Goal: Information Seeking & Learning: Learn about a topic

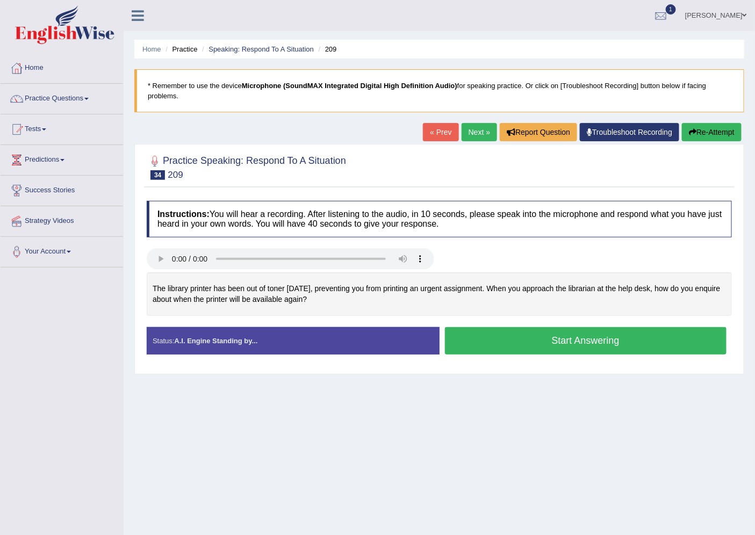
click at [597, 340] on button "Start Answering" at bounding box center [586, 340] width 282 height 27
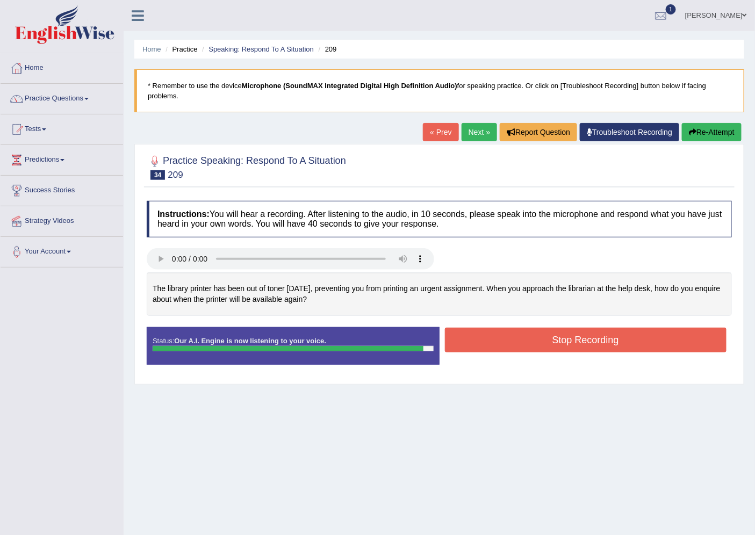
click at [597, 340] on button "Stop Recording" at bounding box center [586, 340] width 282 height 25
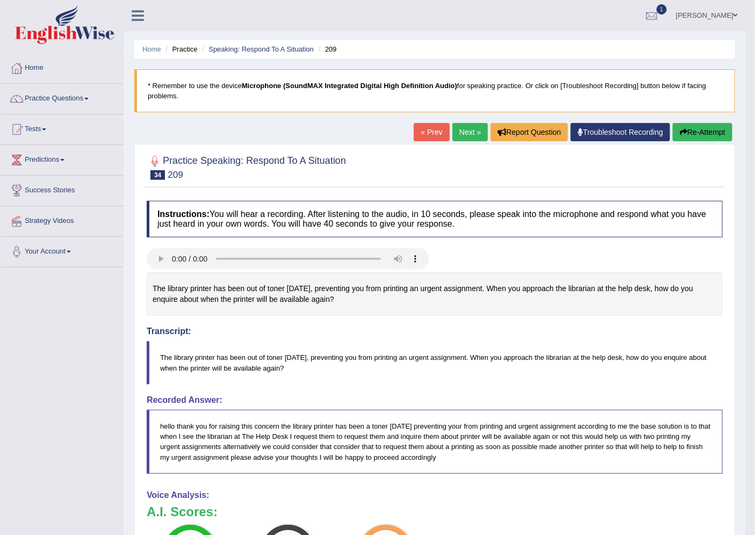
click at [466, 137] on link "Next »" at bounding box center [469, 132] width 35 height 18
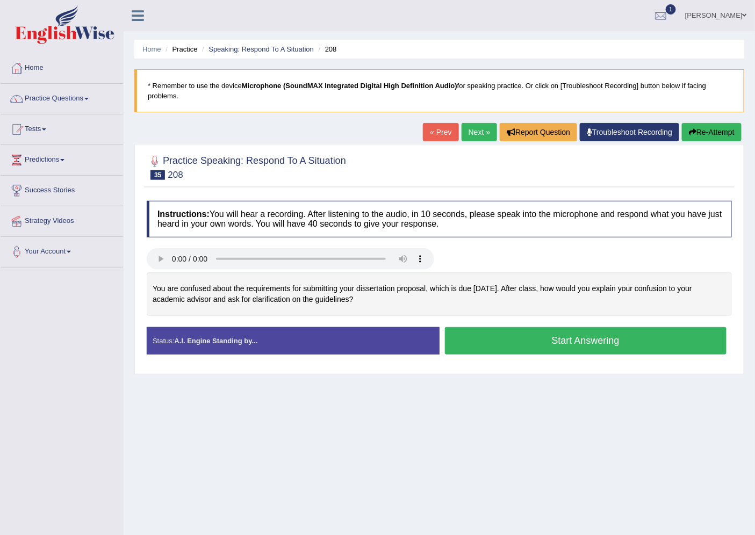
click at [546, 342] on button "Start Answering" at bounding box center [586, 340] width 282 height 27
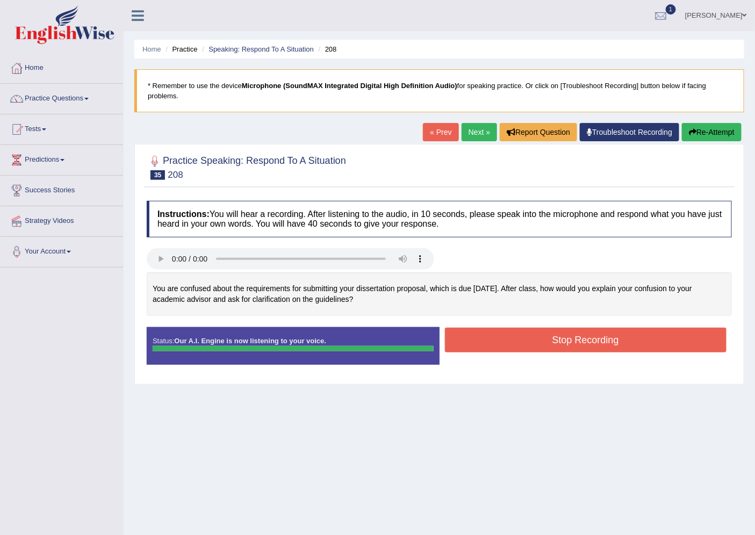
click at [546, 342] on div "Instructions: You will hear a recording. After listening to the audio, in 10 se…" at bounding box center [439, 286] width 590 height 183
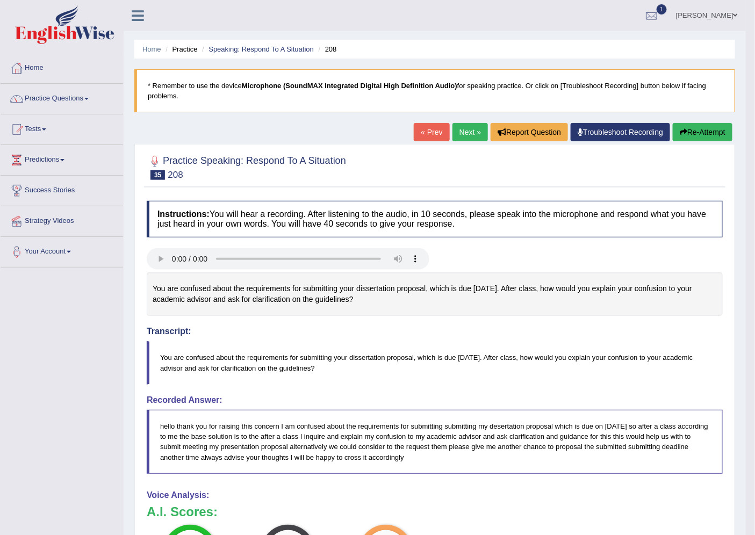
click at [468, 129] on link "Next »" at bounding box center [469, 132] width 35 height 18
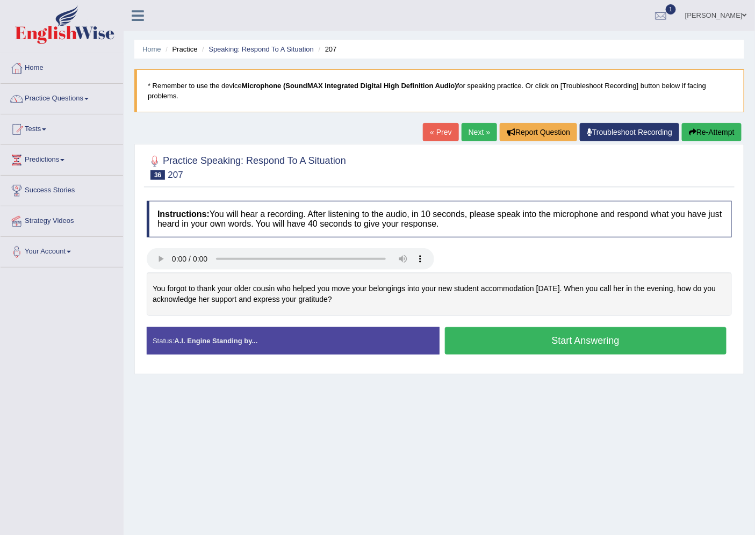
click at [624, 339] on button "Start Answering" at bounding box center [586, 340] width 282 height 27
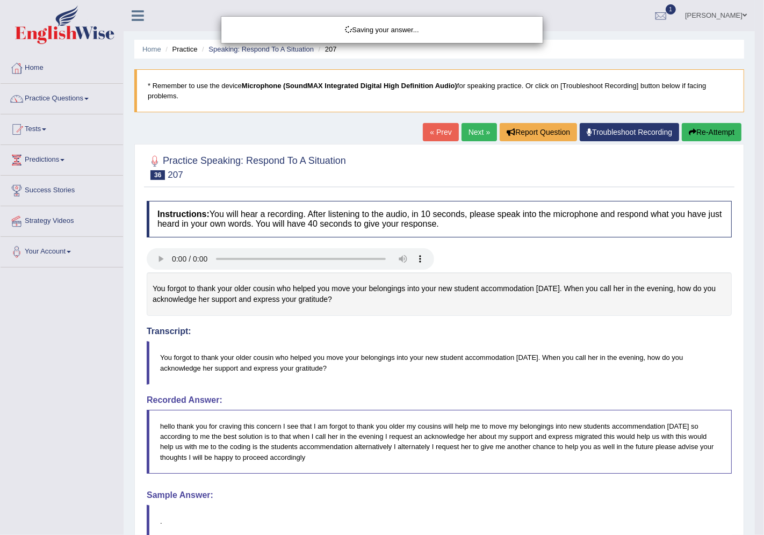
click at [631, 340] on div "Saving your answer..." at bounding box center [382, 267] width 764 height 535
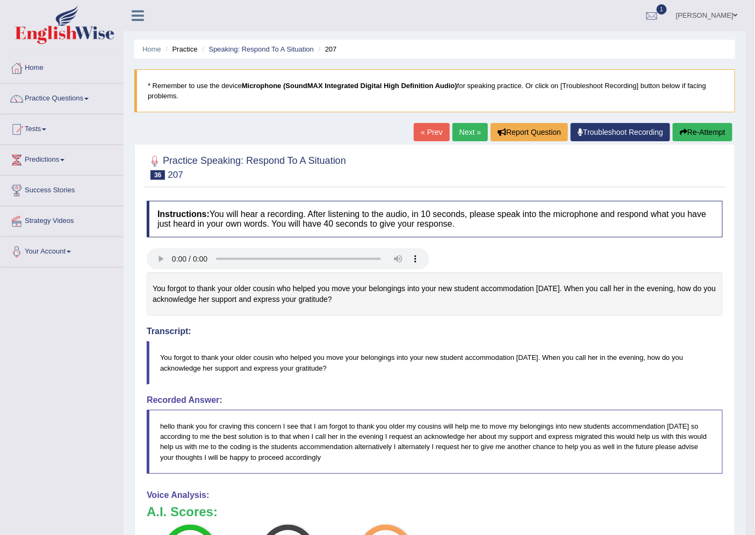
click at [466, 129] on link "Next »" at bounding box center [469, 132] width 35 height 18
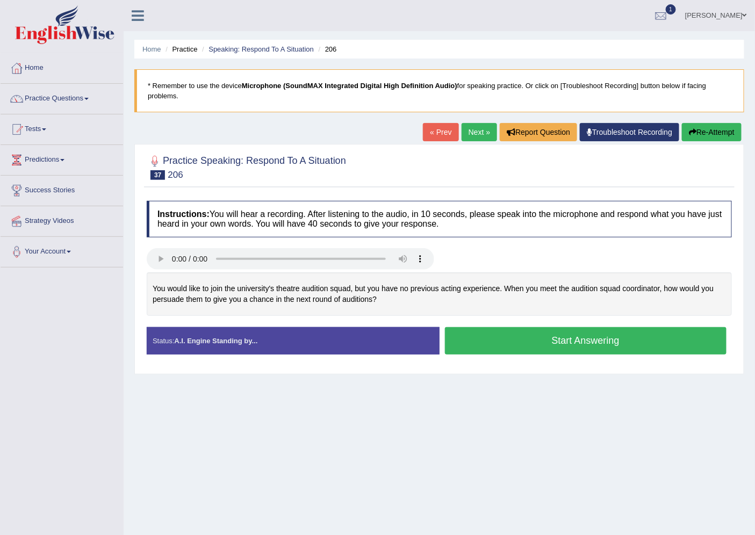
click at [539, 340] on button "Start Answering" at bounding box center [586, 340] width 282 height 27
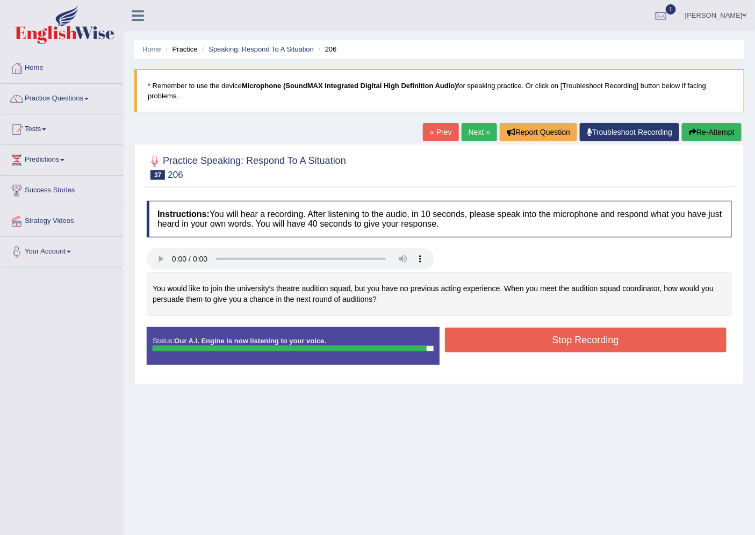
click at [527, 337] on button "Stop Recording" at bounding box center [586, 340] width 282 height 25
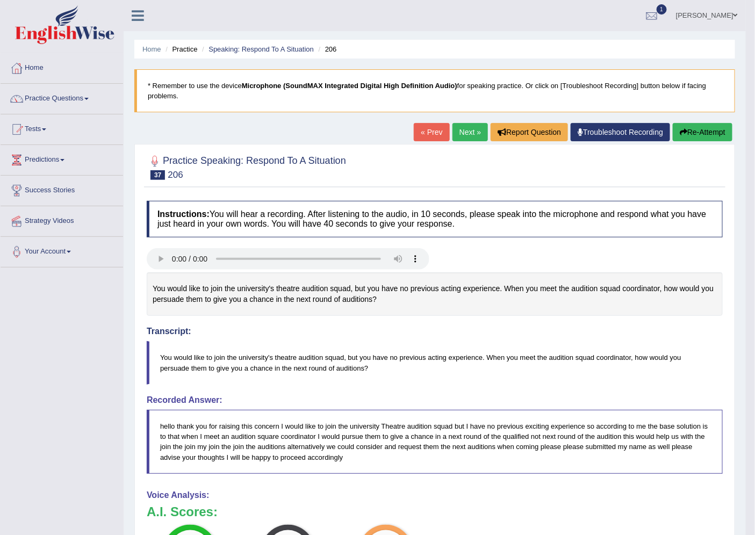
click at [700, 12] on link "[PERSON_NAME]" at bounding box center [707, 14] width 78 height 28
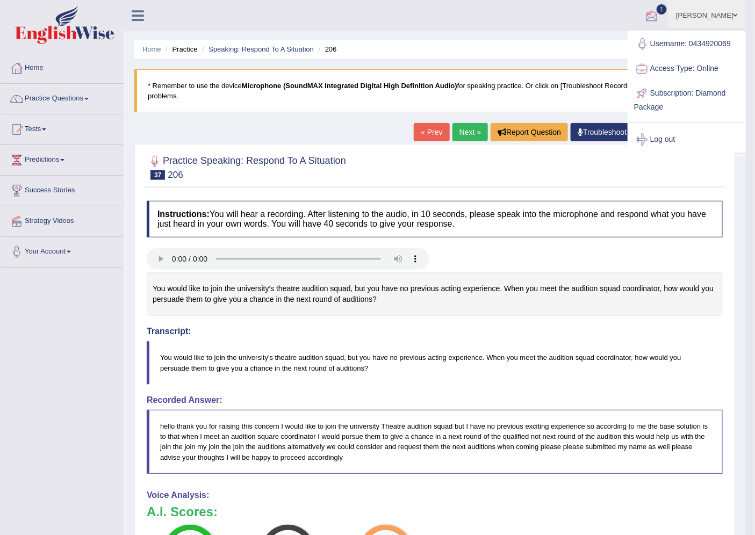
click at [696, 15] on link "[PERSON_NAME]" at bounding box center [707, 14] width 78 height 28
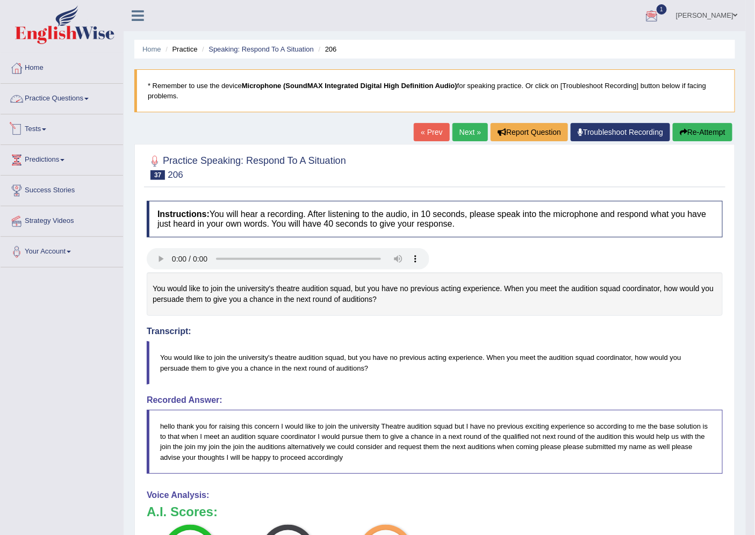
click at [54, 92] on link "Practice Questions" at bounding box center [62, 97] width 122 height 27
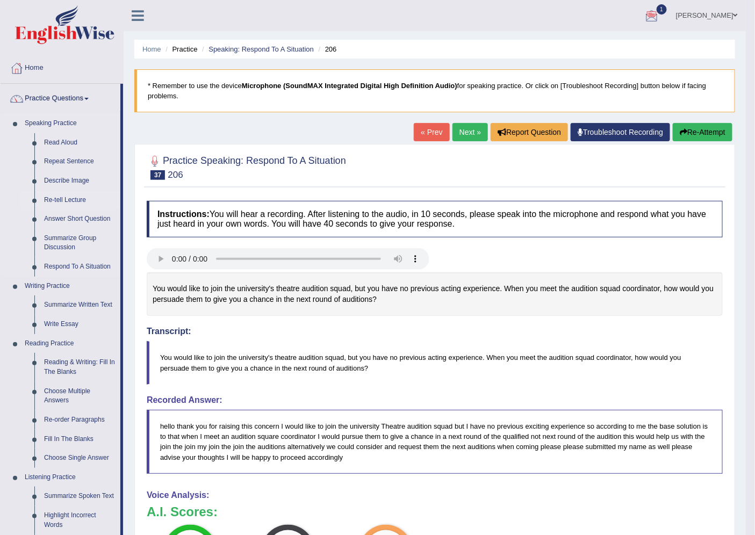
click at [70, 198] on link "Re-tell Lecture" at bounding box center [79, 200] width 81 height 19
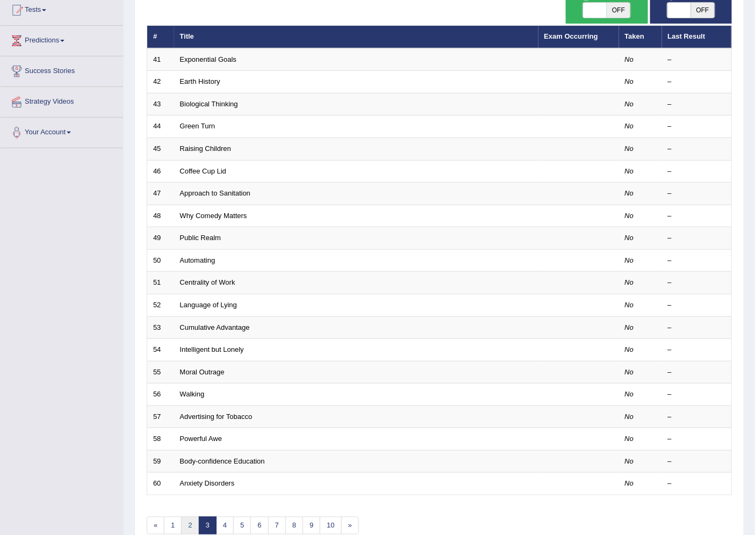
click at [190, 522] on link "2" at bounding box center [190, 526] width 18 height 18
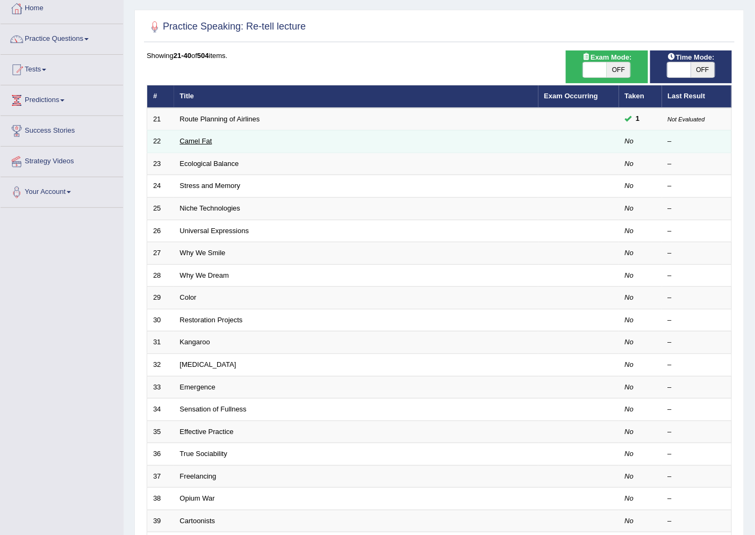
click at [197, 138] on link "Camel Fat" at bounding box center [196, 141] width 32 height 8
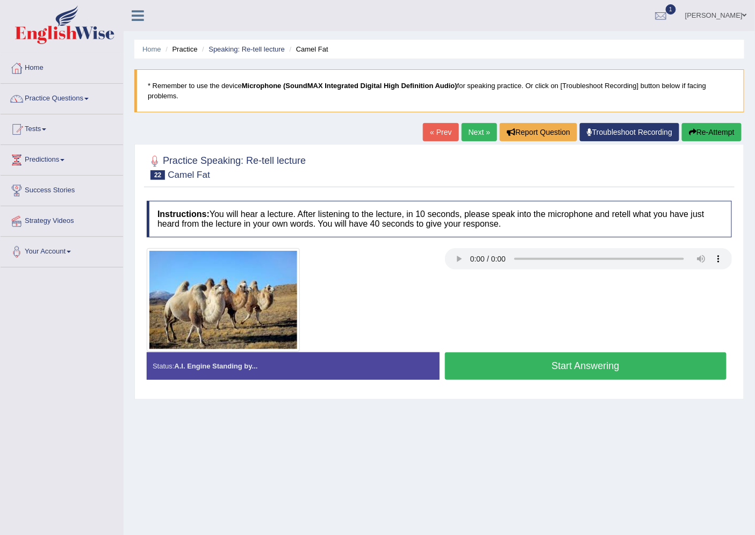
click at [505, 359] on button "Start Answering" at bounding box center [586, 365] width 282 height 27
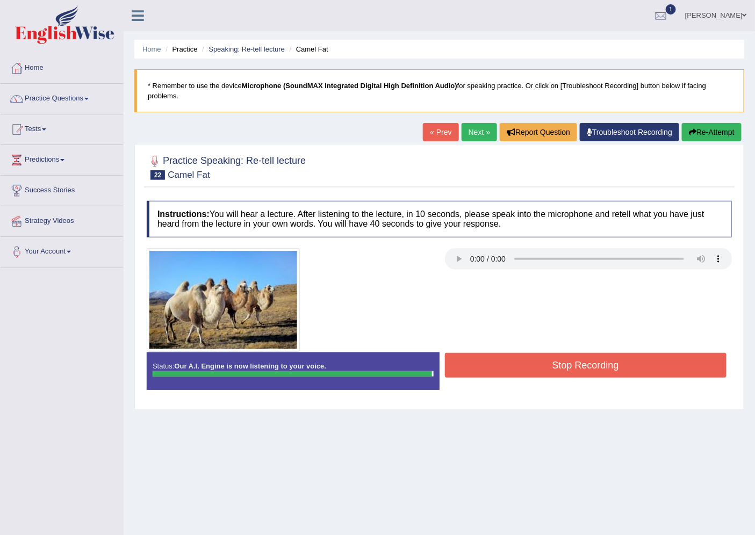
click at [506, 358] on button "Stop Recording" at bounding box center [586, 365] width 282 height 25
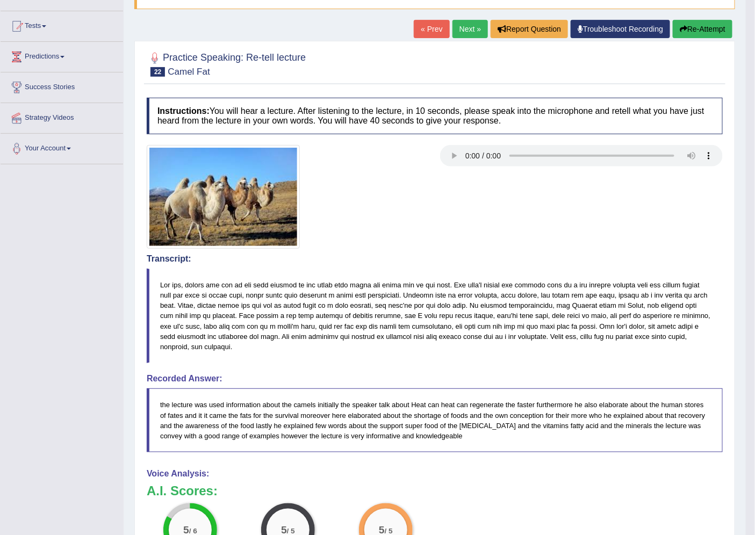
scroll to position [103, 0]
click at [461, 27] on link "Next »" at bounding box center [469, 29] width 35 height 18
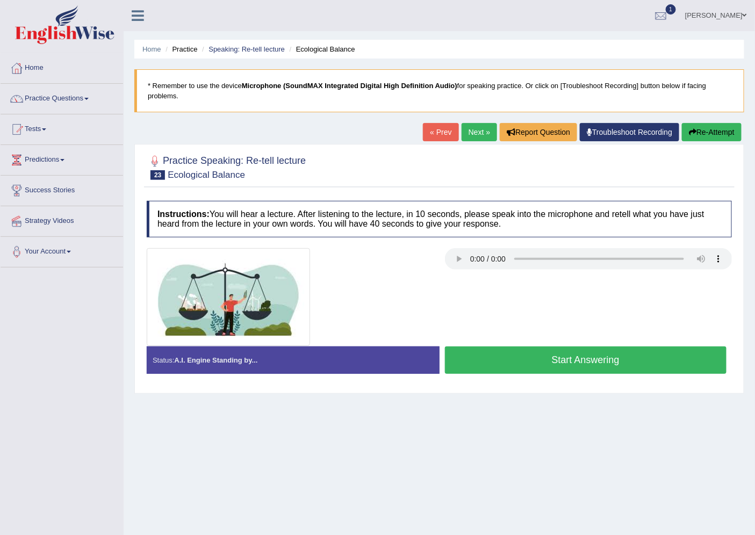
click at [592, 354] on button "Start Answering" at bounding box center [586, 359] width 282 height 27
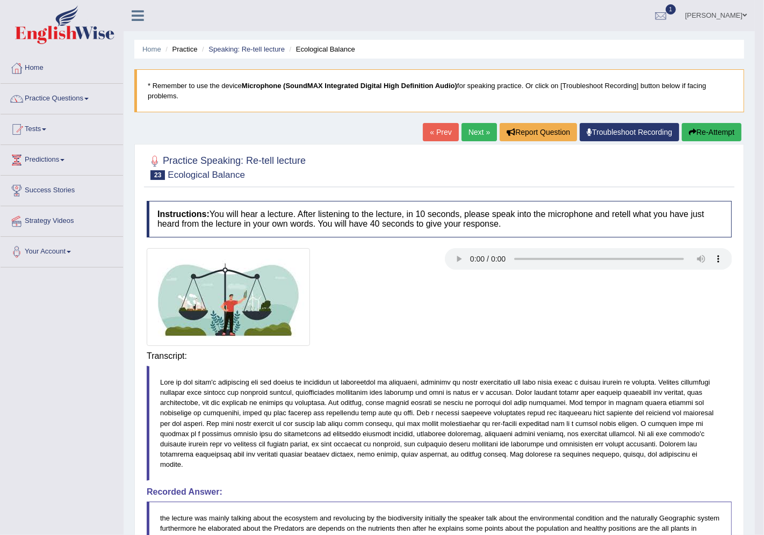
click at [598, 360] on div "Instructions: You will hear a lecture. After listening to the lecture, in 10 se…" at bounding box center [439, 433] width 590 height 477
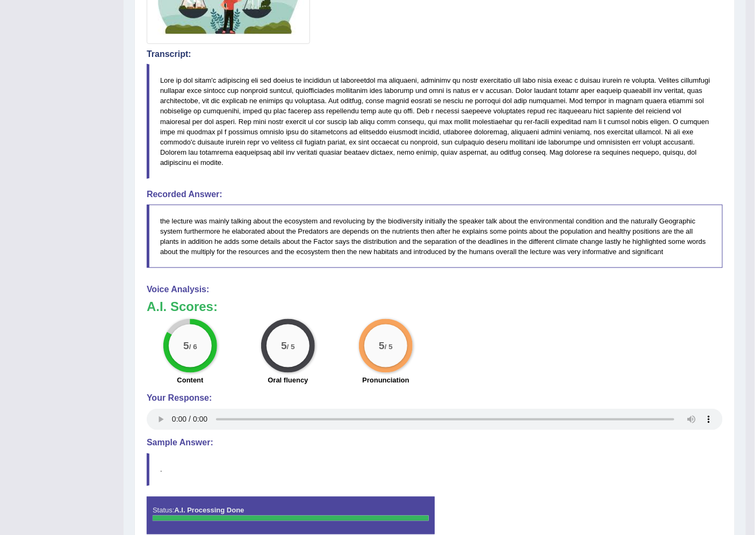
scroll to position [312, 0]
